Goal: Information Seeking & Learning: Check status

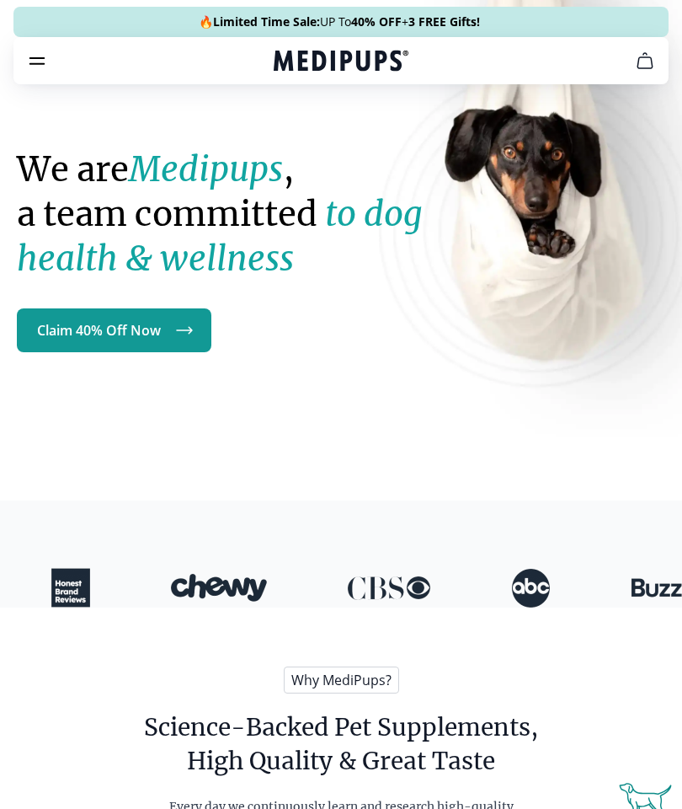
click at [38, 61] on icon "burger-menu" at bounding box center [37, 61] width 20 height 20
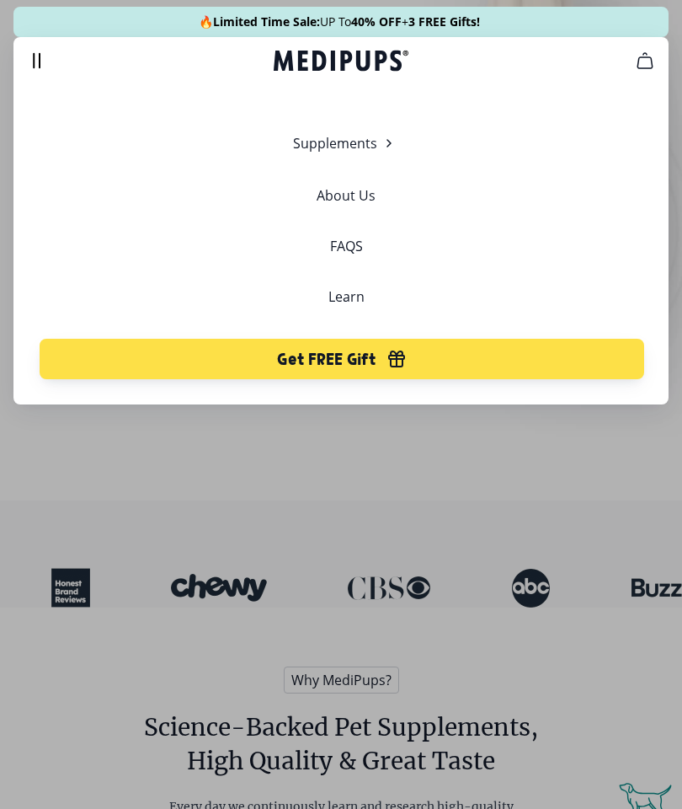
click at [366, 149] on span "Supplements" at bounding box center [335, 143] width 84 height 17
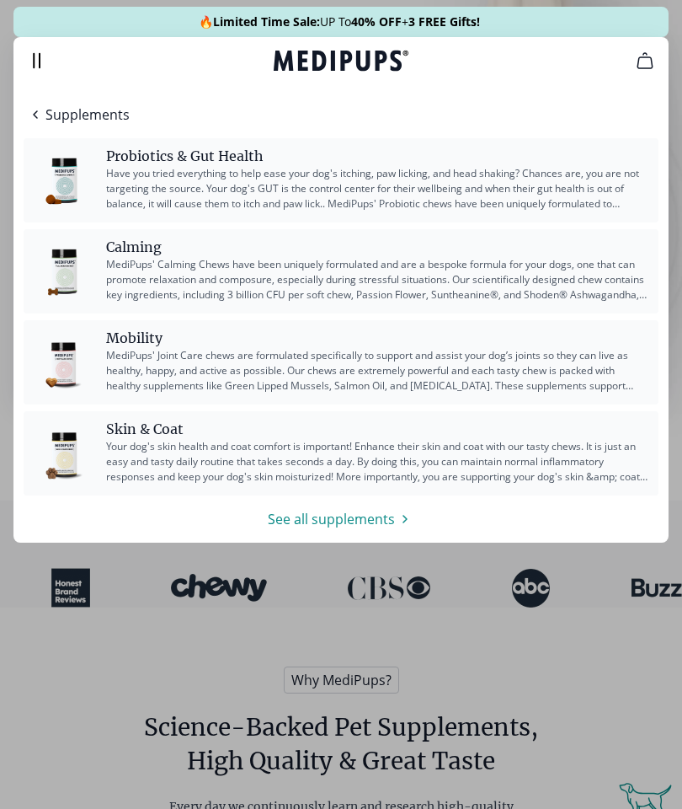
click at [606, 289] on span "MediPups' Calming Chews have been uniquely formulated and are a bespoke formula…" at bounding box center [377, 279] width 542 height 45
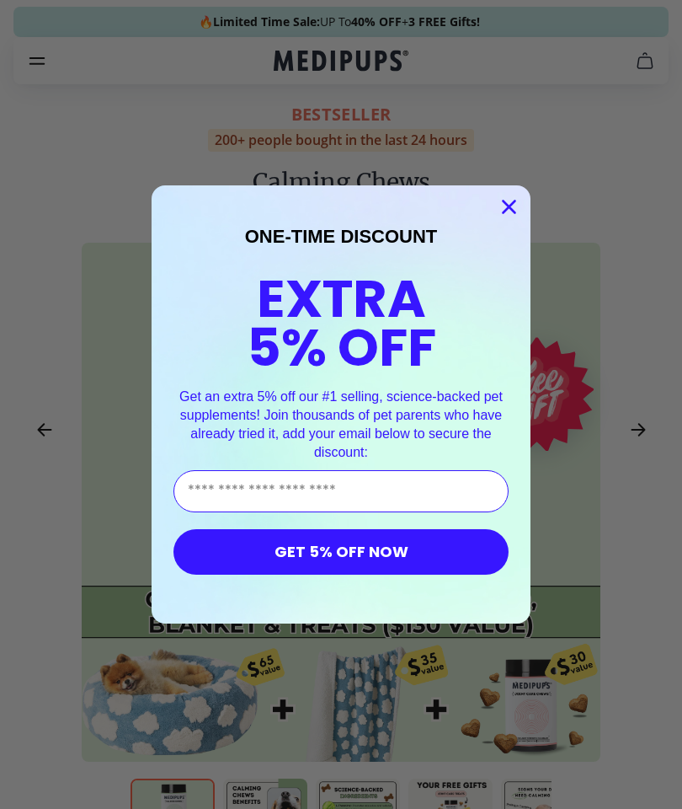
click at [507, 201] on circle "Close dialog" at bounding box center [509, 207] width 28 height 28
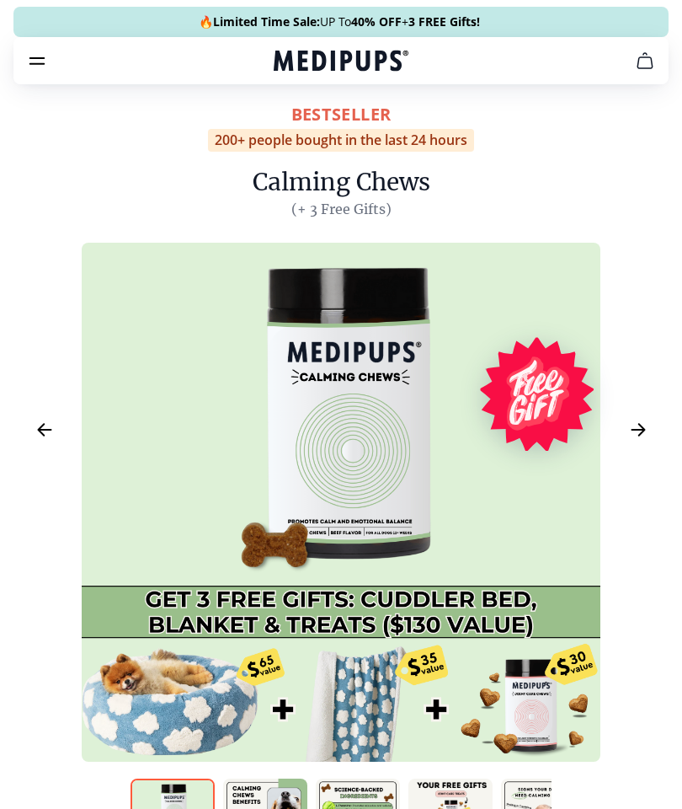
click at [642, 62] on icon "cart" at bounding box center [645, 61] width 20 height 20
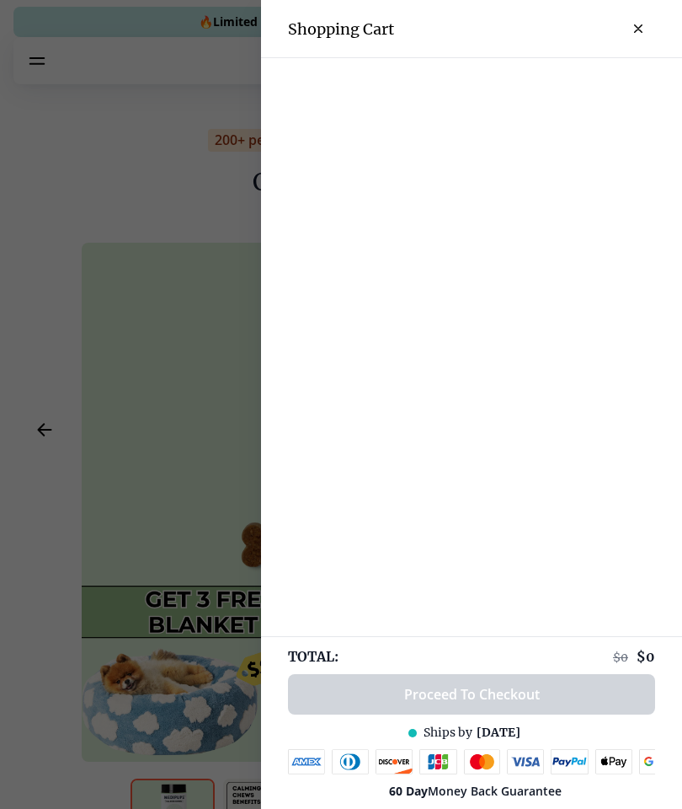
click at [639, 40] on button "close-cart" at bounding box center [639, 29] width 34 height 34
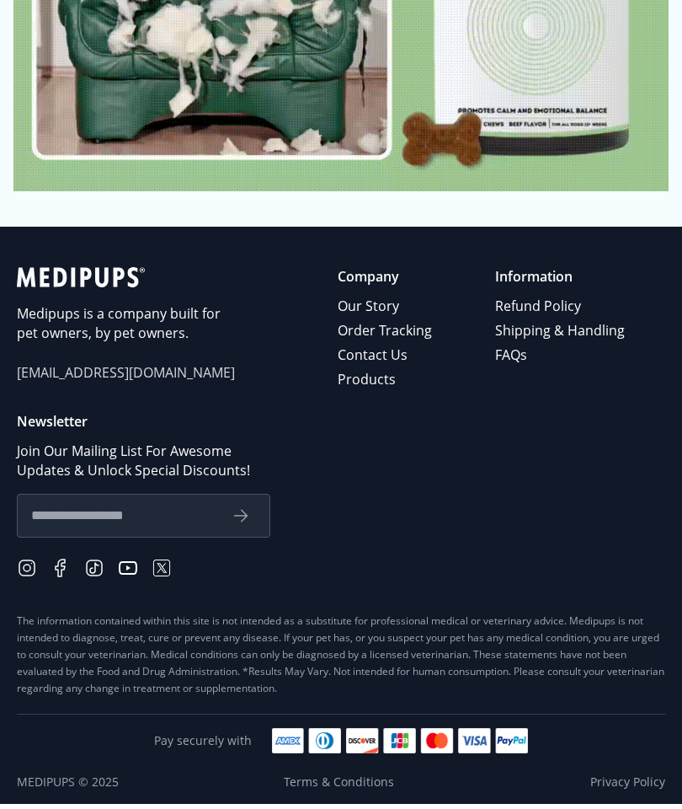
scroll to position [8106, 0]
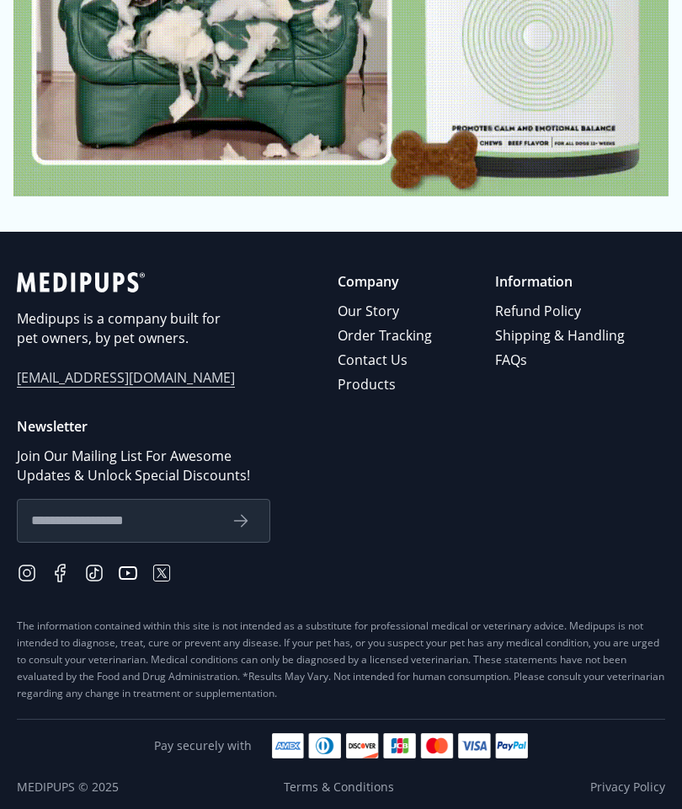
click at [557, 323] on link "Refund Policy" at bounding box center [561, 311] width 132 height 24
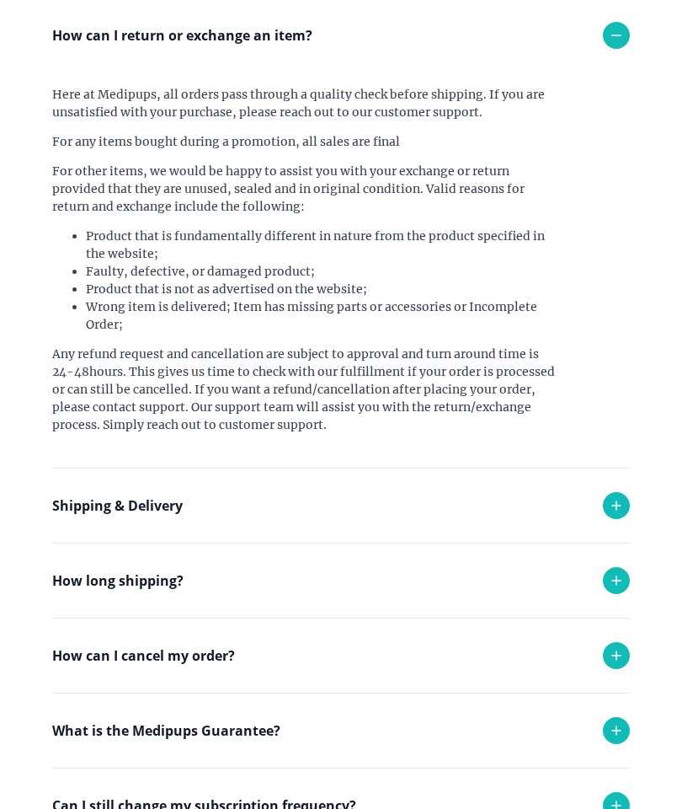
scroll to position [184, 0]
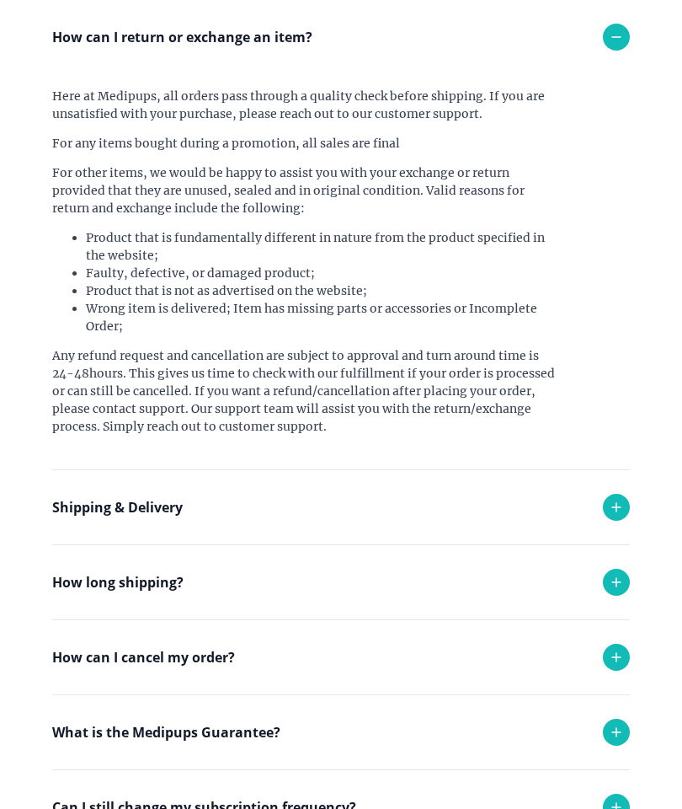
click at [618, 657] on icon at bounding box center [616, 657] width 8 height 8
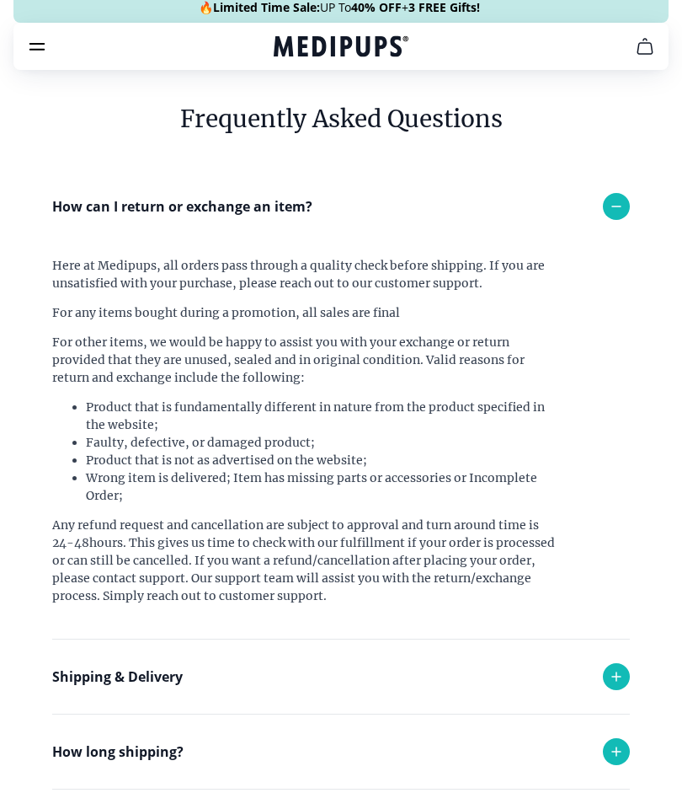
scroll to position [0, 0]
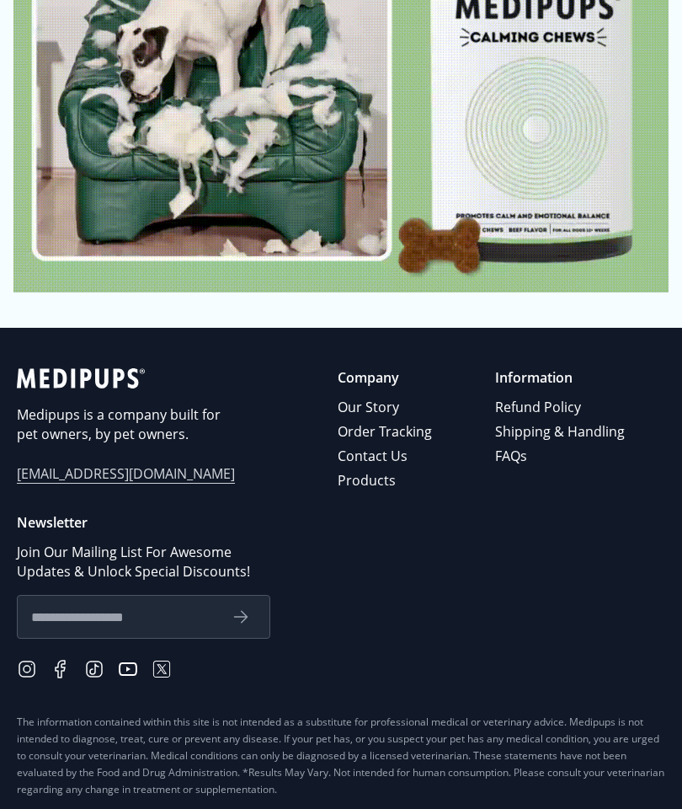
scroll to position [8173, 0]
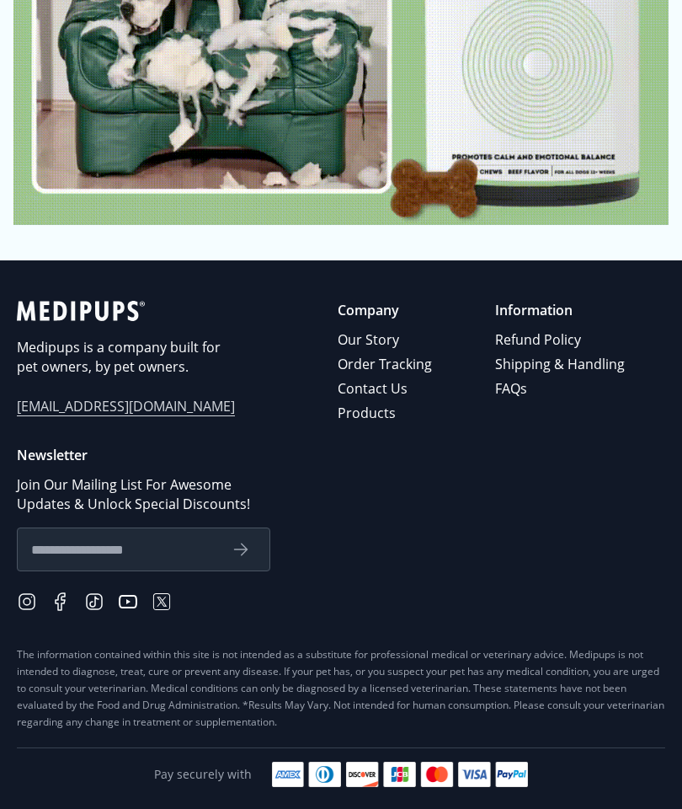
click at [405, 352] on link "Order Tracking" at bounding box center [386, 364] width 97 height 24
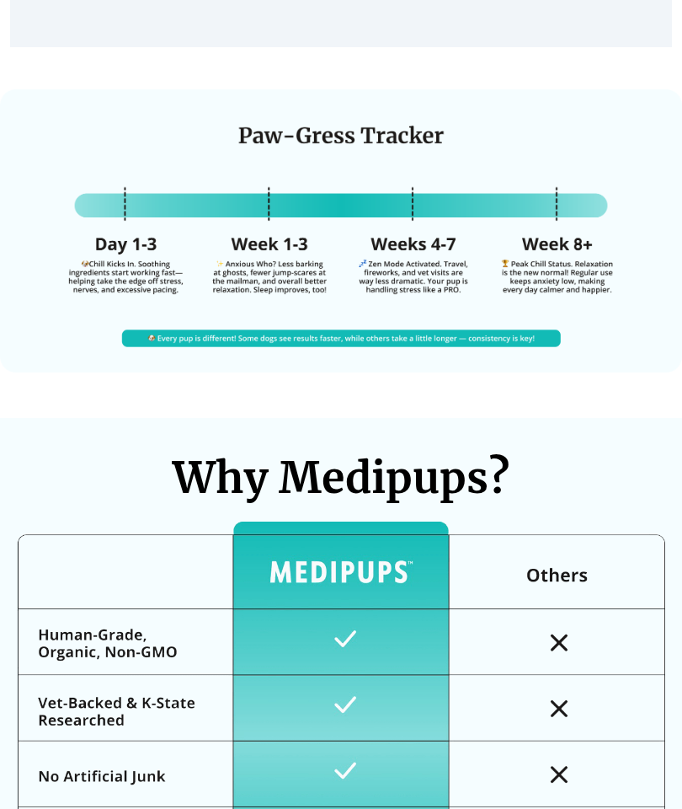
scroll to position [4706, 0]
